Goal: Information Seeking & Learning: Learn about a topic

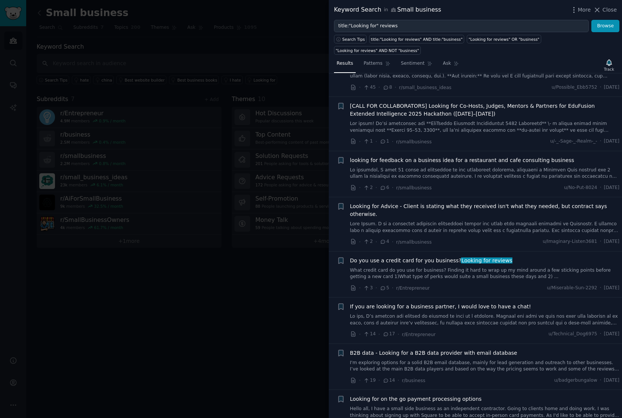
scroll to position [127, 0]
click at [598, 9] on icon at bounding box center [597, 10] width 4 height 4
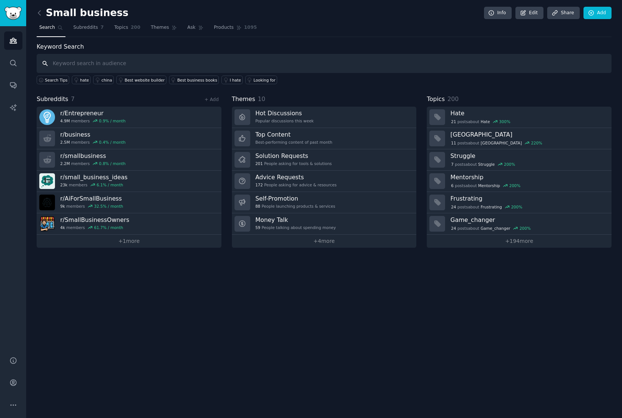
click at [97, 65] on input "text" at bounding box center [324, 63] width 575 height 19
click at [128, 62] on input "text" at bounding box center [324, 63] width 575 height 19
type input "google review"
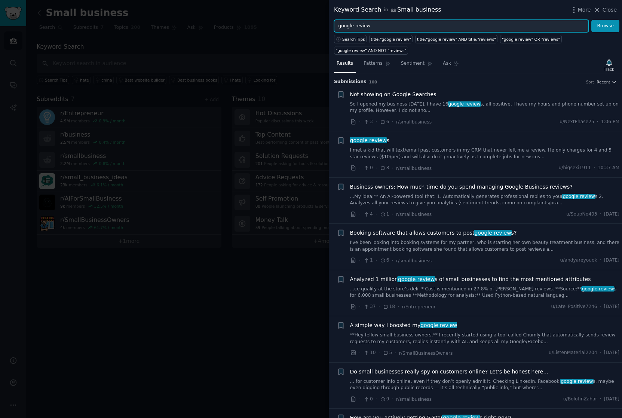
drag, startPoint x: 367, startPoint y: 24, endPoint x: 332, endPoint y: 24, distance: 34.8
click at [332, 24] on div "google review Browse" at bounding box center [475, 26] width 293 height 13
type input "Quickbooks"
click at [591, 20] on button "Browse" at bounding box center [605, 26] width 28 height 13
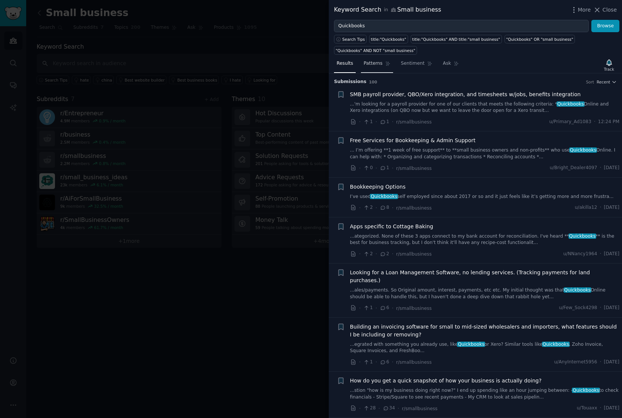
click at [373, 65] on span "Patterns" at bounding box center [373, 63] width 19 height 7
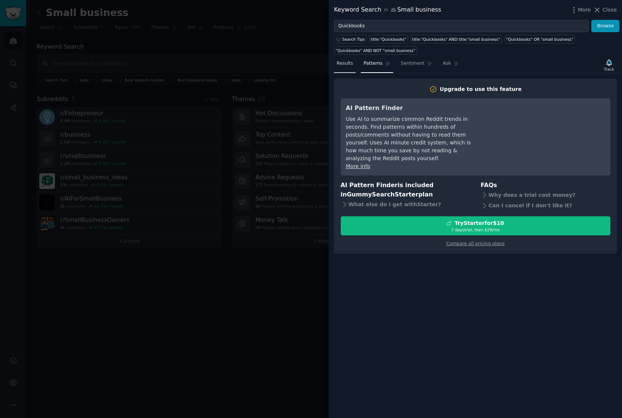
click at [344, 62] on span "Results" at bounding box center [345, 63] width 16 height 7
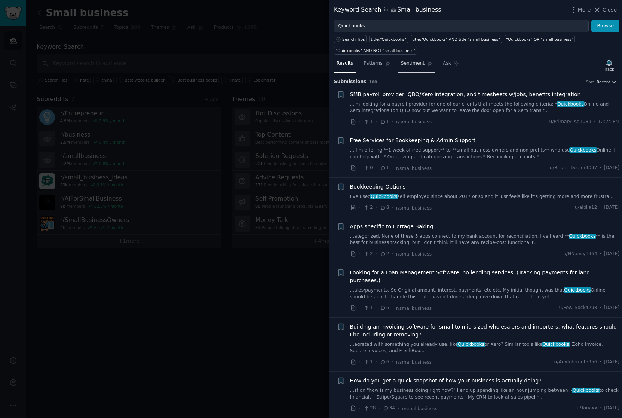
click at [407, 65] on span "Sentiment" at bounding box center [413, 63] width 24 height 7
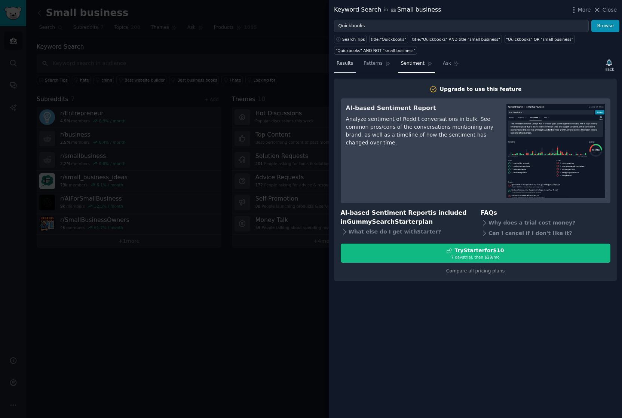
click at [342, 64] on span "Results" at bounding box center [345, 63] width 16 height 7
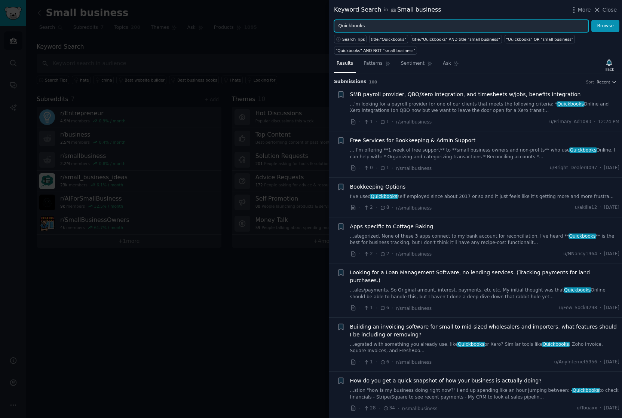
drag, startPoint x: 370, startPoint y: 26, endPoint x: 328, endPoint y: 27, distance: 42.3
click at [328, 27] on div "Keyword Search in Small business More Close Quickbooks Browse Search Tips title…" at bounding box center [311, 209] width 622 height 418
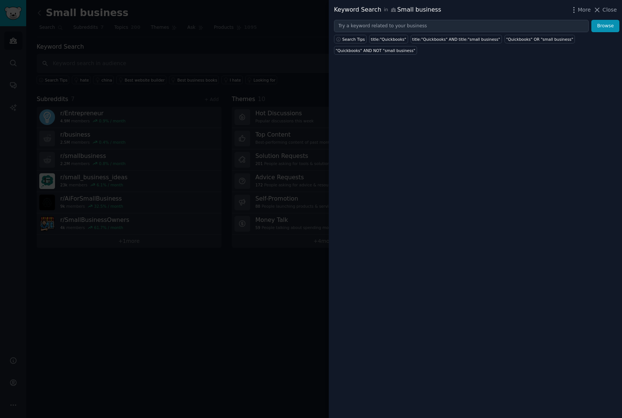
click at [158, 291] on div at bounding box center [311, 209] width 622 height 418
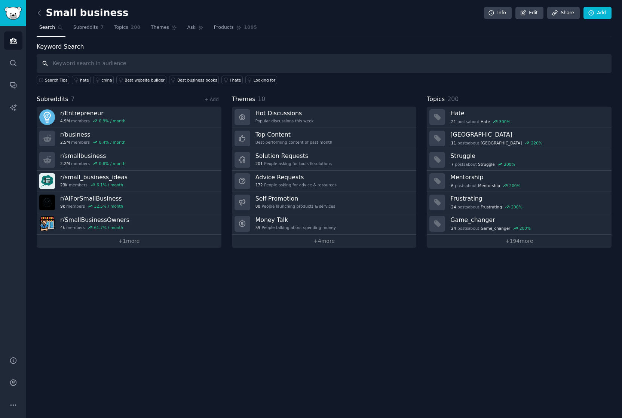
click at [86, 64] on input "text" at bounding box center [324, 63] width 575 height 19
type input "Voice AI"
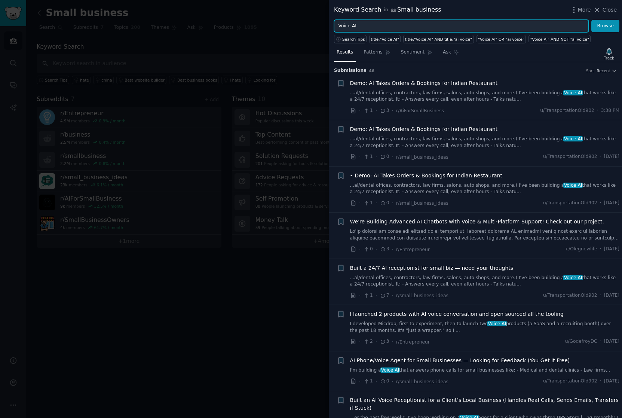
drag, startPoint x: 361, startPoint y: 27, endPoint x: 321, endPoint y: 25, distance: 39.3
click at [321, 25] on div "Keyword Search in Small business More Close Voice AI Browse Search Tips title:"…" at bounding box center [311, 209] width 622 height 418
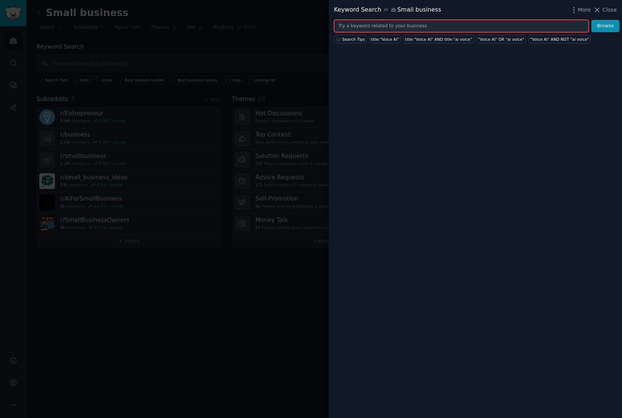
paste input "rent collection"
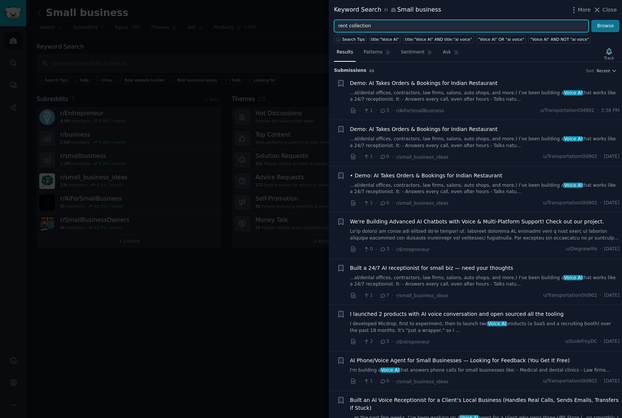
type input "rent collection"
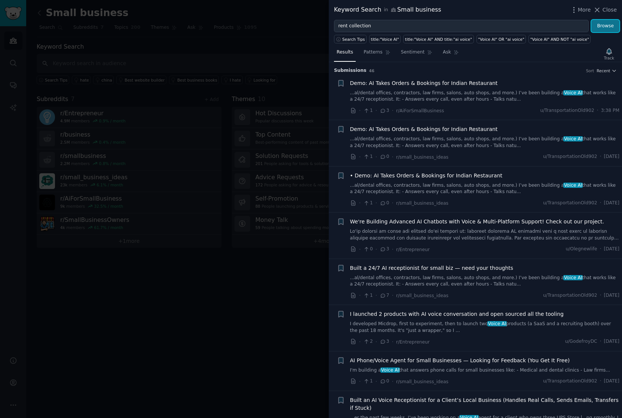
click at [602, 27] on button "Browse" at bounding box center [605, 26] width 28 height 13
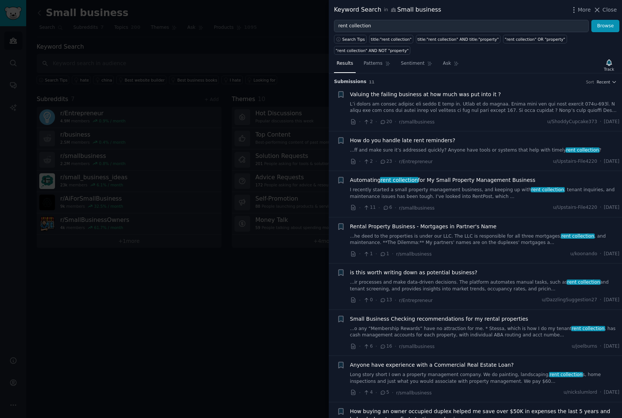
click at [269, 292] on div at bounding box center [311, 209] width 622 height 418
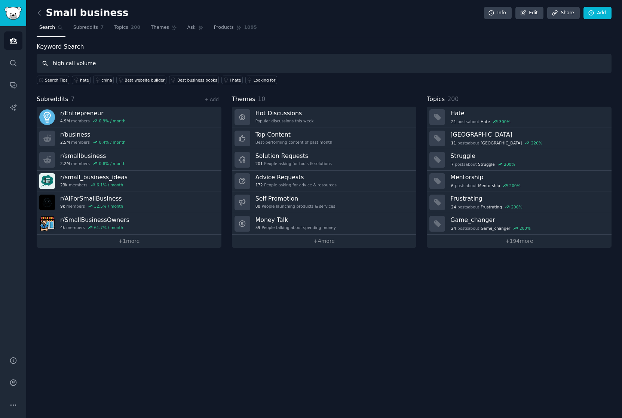
type input "high call volume"
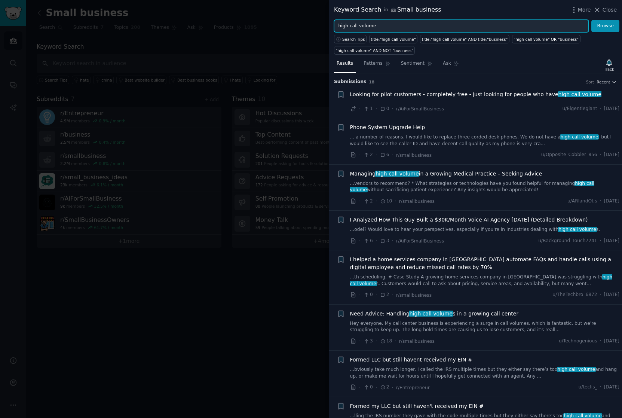
drag, startPoint x: 378, startPoint y: 27, endPoint x: 337, endPoint y: 24, distance: 40.5
click at [338, 24] on input "high call volume" at bounding box center [461, 26] width 255 height 13
click at [591, 20] on button "Browse" at bounding box center [605, 26] width 28 height 13
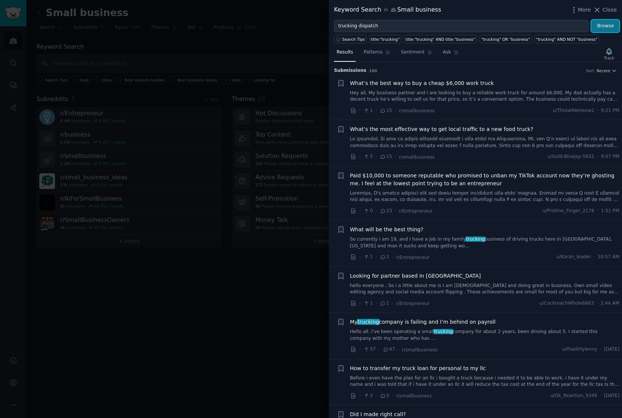
click at [607, 28] on button "Browse" at bounding box center [605, 26] width 28 height 13
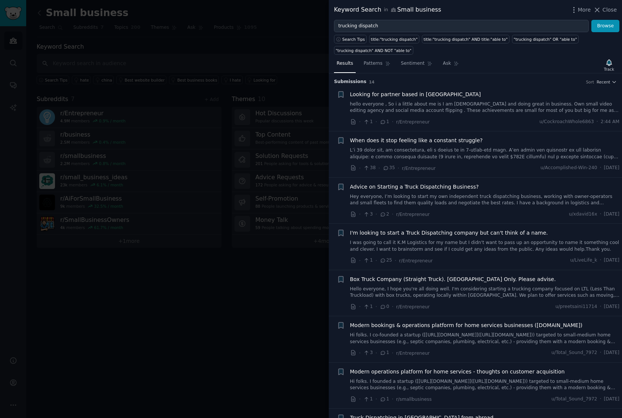
click at [423, 150] on link at bounding box center [485, 153] width 270 height 13
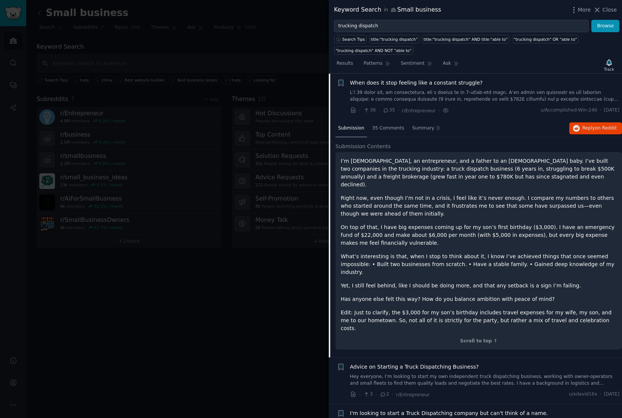
scroll to position [58, 0]
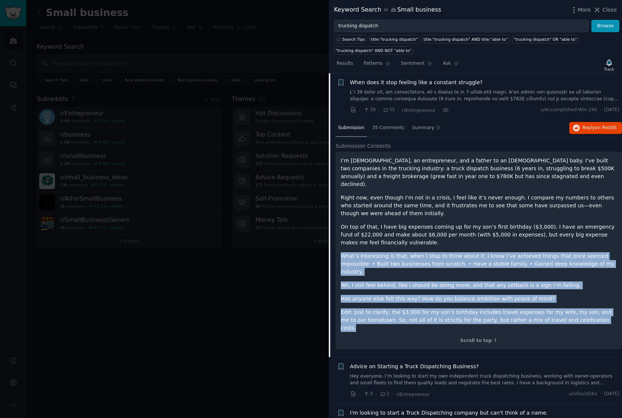
drag, startPoint x: 350, startPoint y: 251, endPoint x: 577, endPoint y: 306, distance: 234.4
click at [577, 292] on div "I’m [DEMOGRAPHIC_DATA], an entrepreneur, and a father to an [DEMOGRAPHIC_DATA] …" at bounding box center [479, 244] width 276 height 175
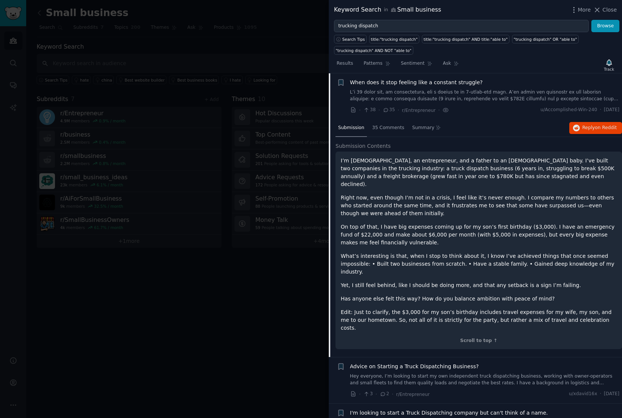
click at [577, 292] on p "Edit: Just to clarify, the $3,000 for my son’s birthday includes travel expense…" at bounding box center [479, 320] width 276 height 24
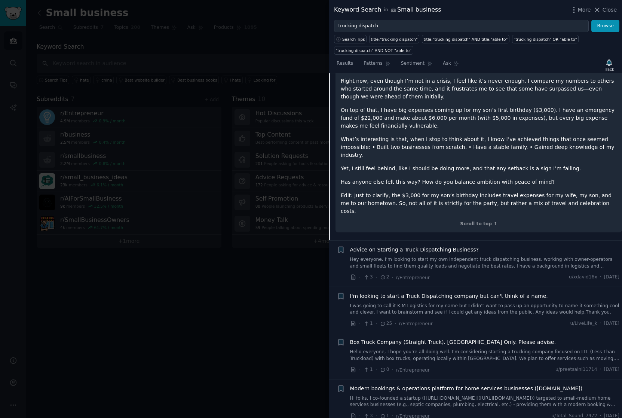
scroll to position [177, 0]
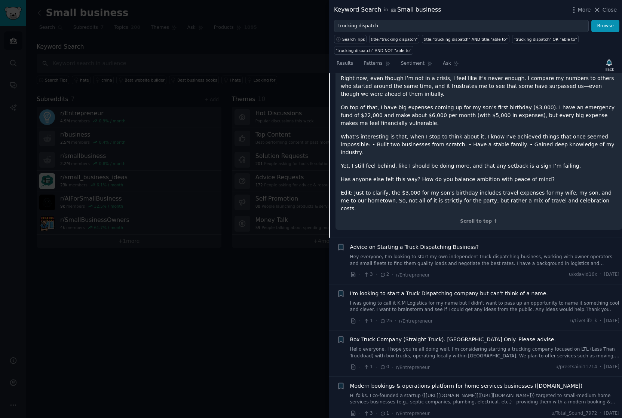
click at [405, 254] on link "Hey everyone, I’m looking to start my own independent truck dispatching busines…" at bounding box center [485, 260] width 270 height 13
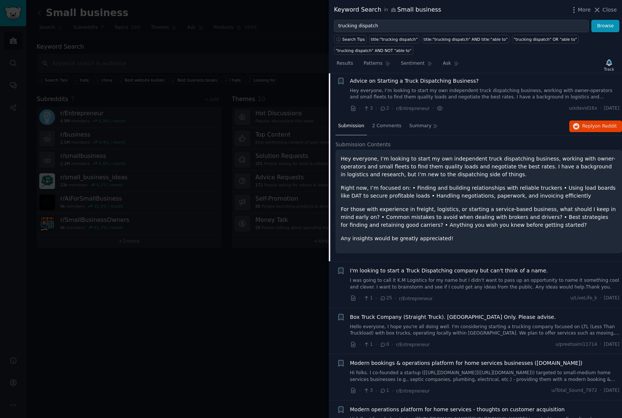
scroll to position [104, 0]
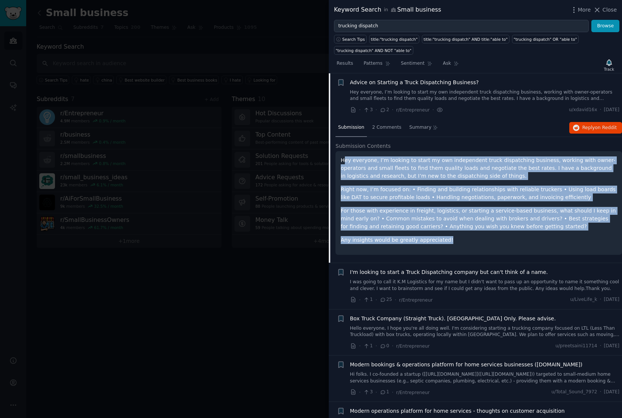
drag, startPoint x: 343, startPoint y: 163, endPoint x: 480, endPoint y: 239, distance: 156.2
click at [491, 239] on div "Hey everyone, I’m looking to start my own independent truck dispatching busines…" at bounding box center [479, 200] width 276 height 88
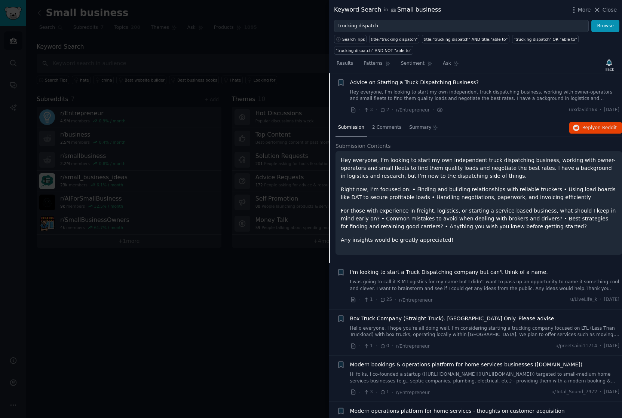
click at [476, 239] on p "Any insights would be greatly appreciated!" at bounding box center [479, 240] width 276 height 8
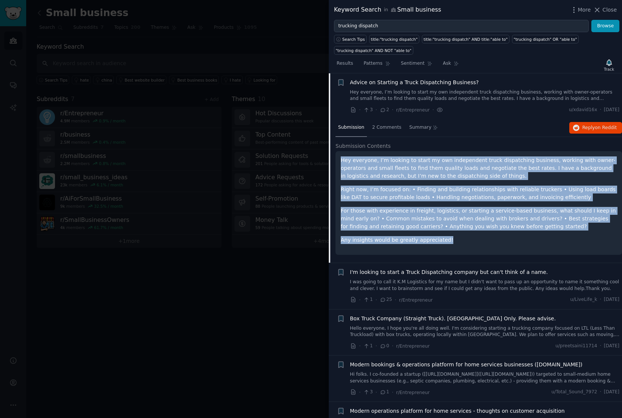
drag, startPoint x: 454, startPoint y: 238, endPoint x: 341, endPoint y: 162, distance: 136.1
click at [341, 162] on div "Hey everyone, I’m looking to start my own independent truck dispatching busines…" at bounding box center [479, 200] width 276 height 88
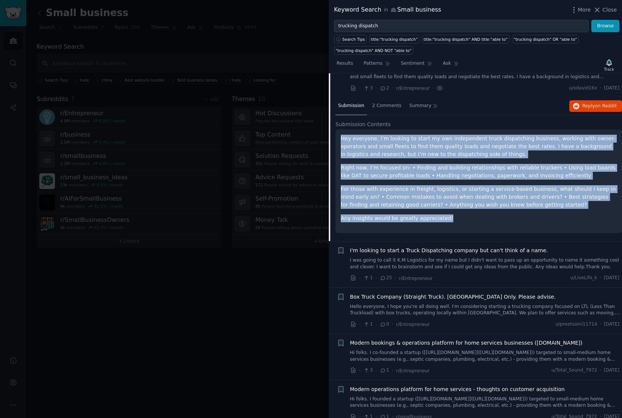
scroll to position [126, 0]
click at [452, 210] on div "Hey everyone, I’m looking to start my own independent truck dispatching busines…" at bounding box center [479, 178] width 276 height 88
drag, startPoint x: 447, startPoint y: 215, endPoint x: 341, endPoint y: 141, distance: 128.9
click at [341, 141] on div "Hey everyone, I’m looking to start my own independent truck dispatching busines…" at bounding box center [479, 178] width 276 height 88
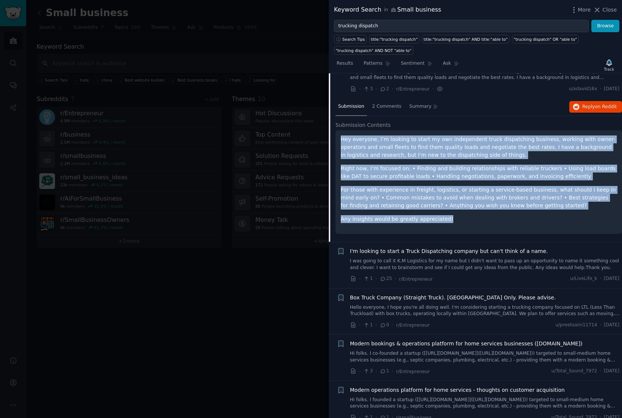
scroll to position [125, 0]
copy div "Hey everyone, I’m looking to start my own independent truck dispatching busines…"
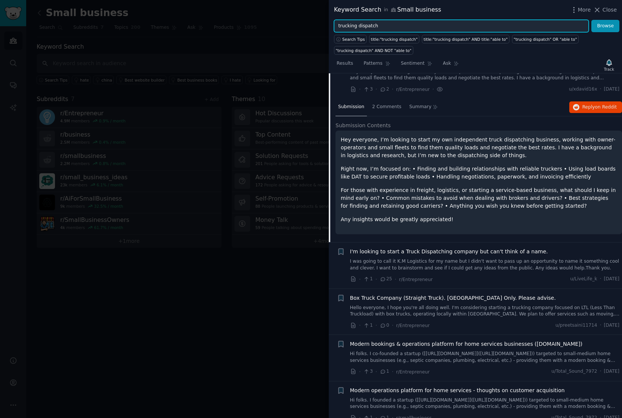
drag, startPoint x: 390, startPoint y: 27, endPoint x: 333, endPoint y: 24, distance: 57.3
click at [333, 24] on div "trucking dispatch Browse" at bounding box center [475, 26] width 293 height 13
paste input "Business Intelligence"
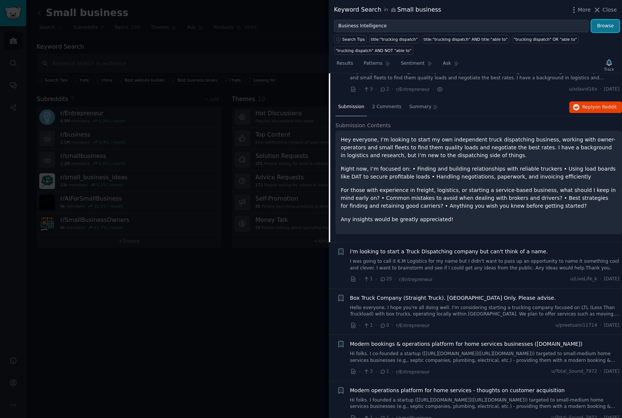
click at [604, 25] on button "Browse" at bounding box center [605, 26] width 28 height 13
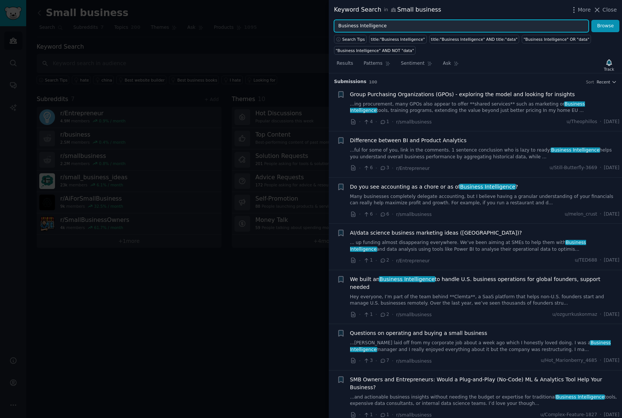
drag, startPoint x: 391, startPoint y: 26, endPoint x: 330, endPoint y: 25, distance: 61.0
click at [331, 25] on div "Business Intelligence Browse" at bounding box center [475, 26] width 293 height 13
paste input "PandaDoc"
type input "PandaDoc"
click at [591, 20] on button "Browse" at bounding box center [605, 26] width 28 height 13
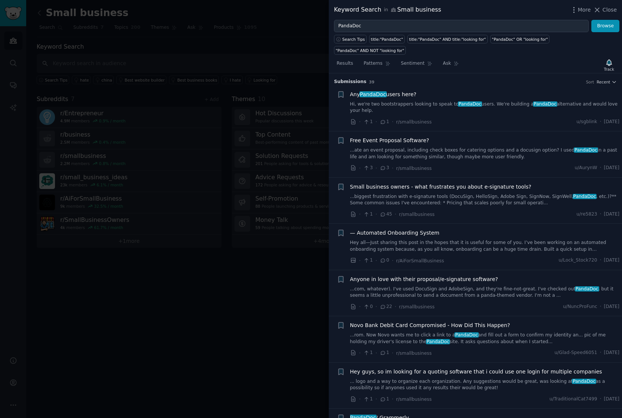
click at [456, 200] on link "...biggest frustration with e-signature tools (DocuSign, HelloSign, Adobe Sign,…" at bounding box center [485, 199] width 270 height 13
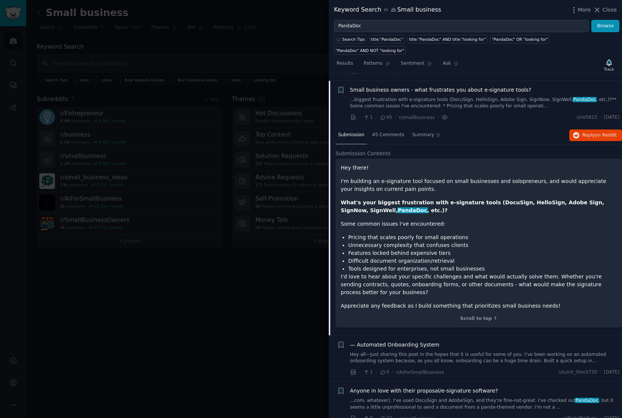
scroll to position [104, 0]
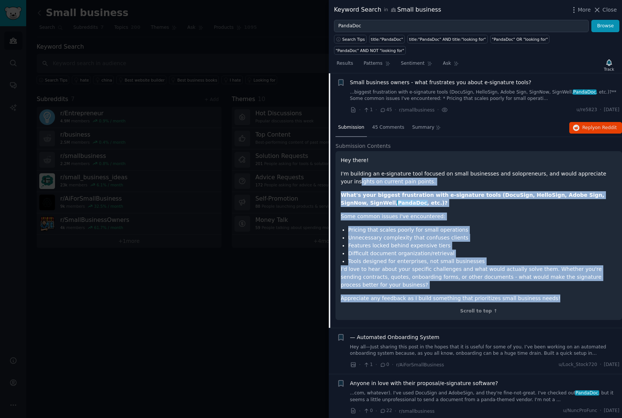
drag, startPoint x: 548, startPoint y: 297, endPoint x: 348, endPoint y: 183, distance: 229.3
click at [348, 183] on div "Hey there! I'm building an e-signature tool focused on small businesses and sol…" at bounding box center [479, 229] width 276 height 146
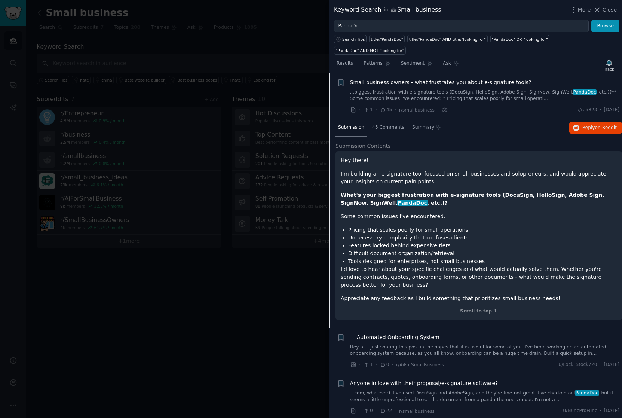
click at [473, 221] on div "Hey there! I'm building an e-signature tool focused on small businesses and sol…" at bounding box center [479, 229] width 276 height 146
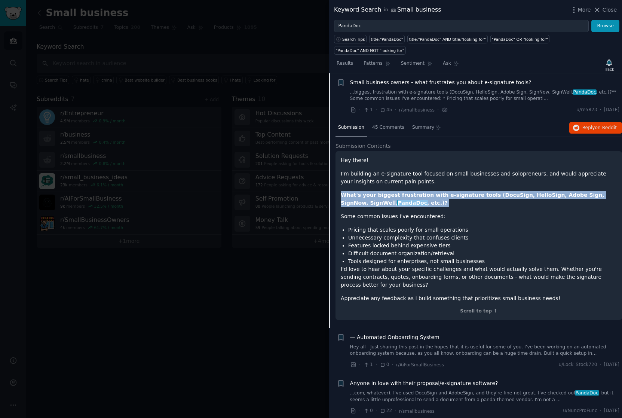
drag, startPoint x: 341, startPoint y: 196, endPoint x: 449, endPoint y: 211, distance: 108.9
click at [449, 211] on div "Hey there! I'm building an e-signature tool focused on small businesses and sol…" at bounding box center [479, 229] width 276 height 146
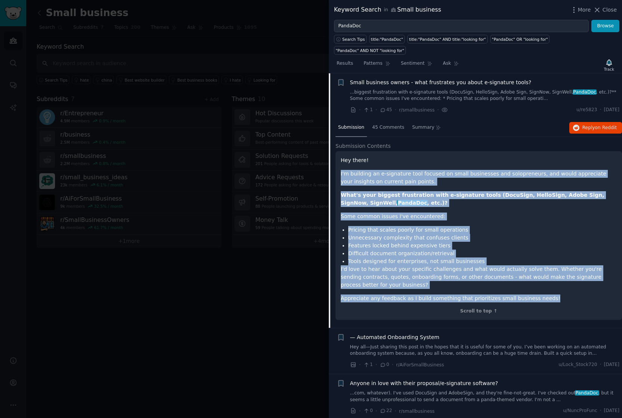
drag, startPoint x: 551, startPoint y: 298, endPoint x: 338, endPoint y: 175, distance: 246.2
click at [338, 175] on div "Hey there! I'm building an e-signature tool focused on small businesses and sol…" at bounding box center [479, 235] width 287 height 169
copy div "I'm building an e-signature tool focused on small businesses and solopreneurs, …"
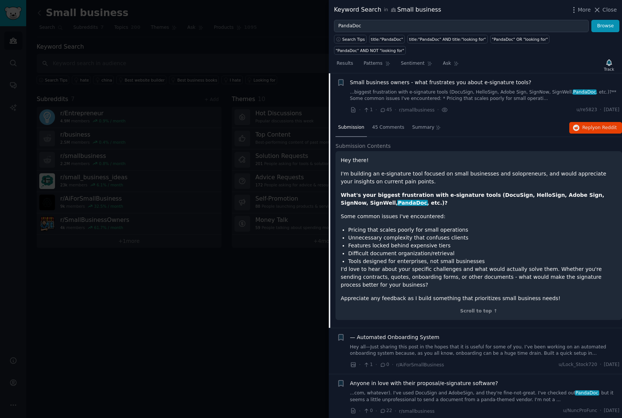
click at [396, 144] on h2 "Submission Contents" at bounding box center [479, 146] width 287 height 8
click at [384, 151] on div "Hey there! I'm building an e-signature tool focused on small businesses and sol…" at bounding box center [479, 235] width 287 height 169
click at [362, 143] on span "Submission Contents" at bounding box center [363, 146] width 55 height 8
click at [388, 90] on link "...biggest frustration with e-signature tools (DocuSign, HelloSign, Adobe Sign,…" at bounding box center [485, 95] width 270 height 13
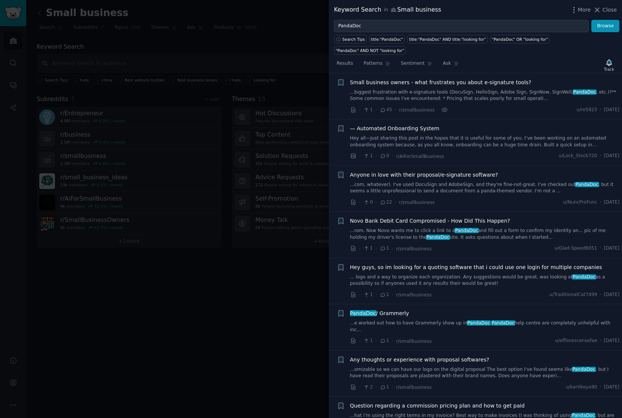
click at [392, 95] on link "...biggest frustration with e-signature tools (DocuSign, HelloSign, Adobe Sign,…" at bounding box center [485, 95] width 270 height 13
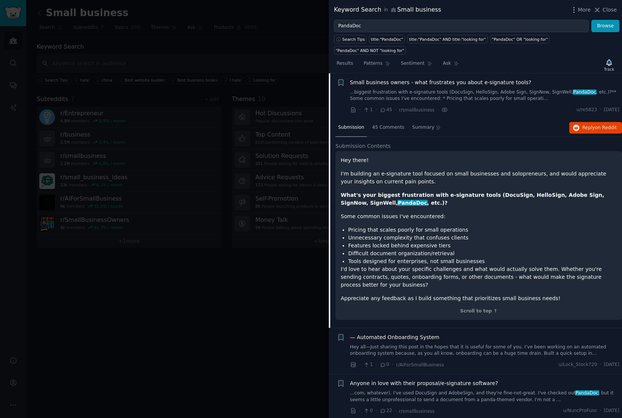
click at [384, 111] on icon at bounding box center [383, 109] width 7 height 5
click at [384, 127] on span "45 Comments" at bounding box center [388, 127] width 32 height 7
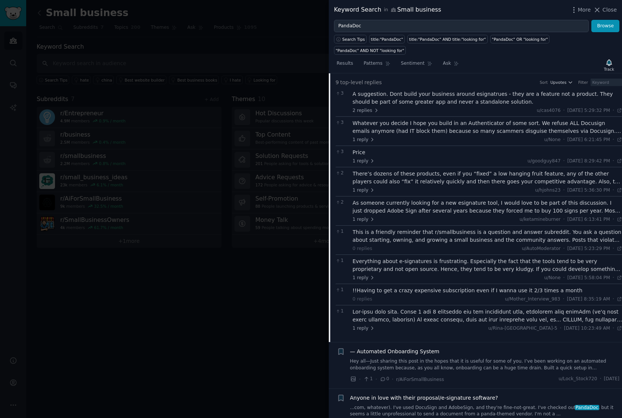
scroll to position [168, 0]
